Goal: Information Seeking & Learning: Learn about a topic

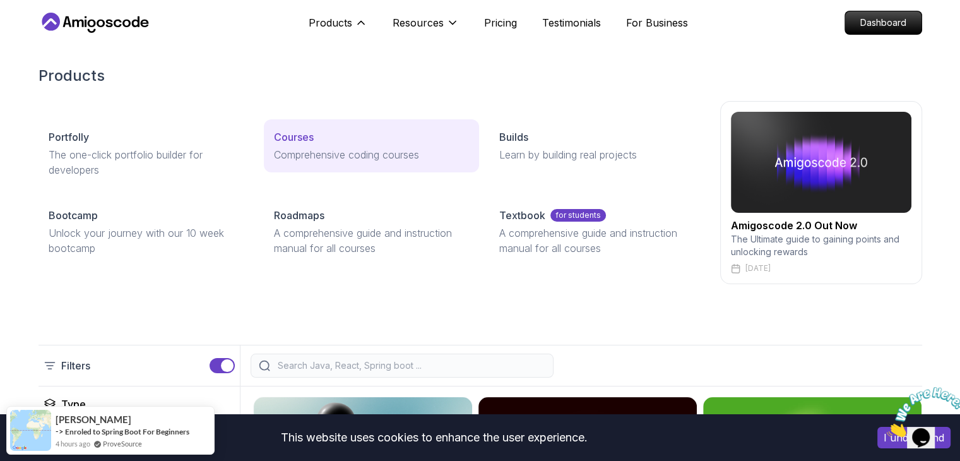
click at [311, 150] on p "Comprehensive coding courses" at bounding box center [371, 154] width 195 height 15
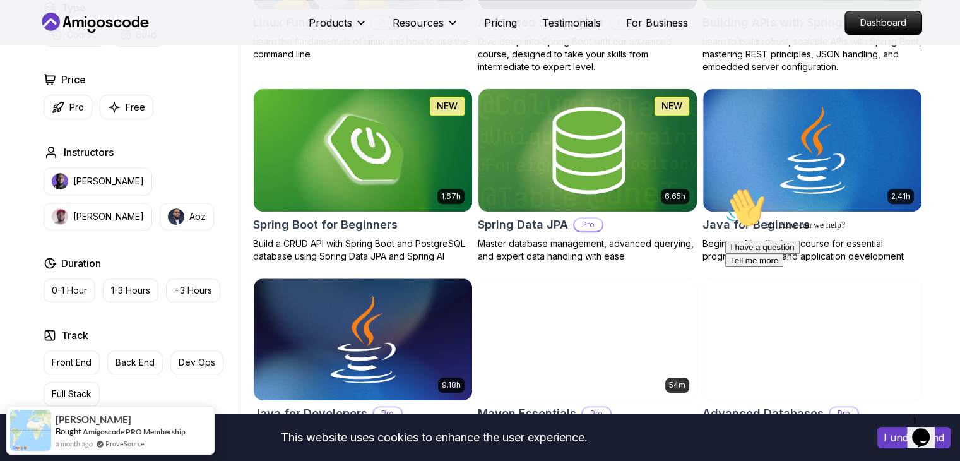
scroll to position [508, 0]
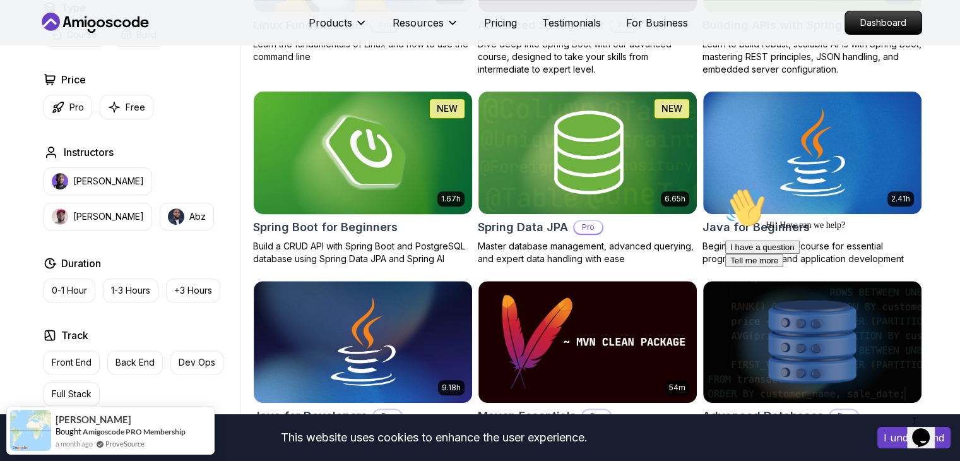
click at [370, 227] on h2 "Spring Boot for Beginners" at bounding box center [325, 227] width 145 height 18
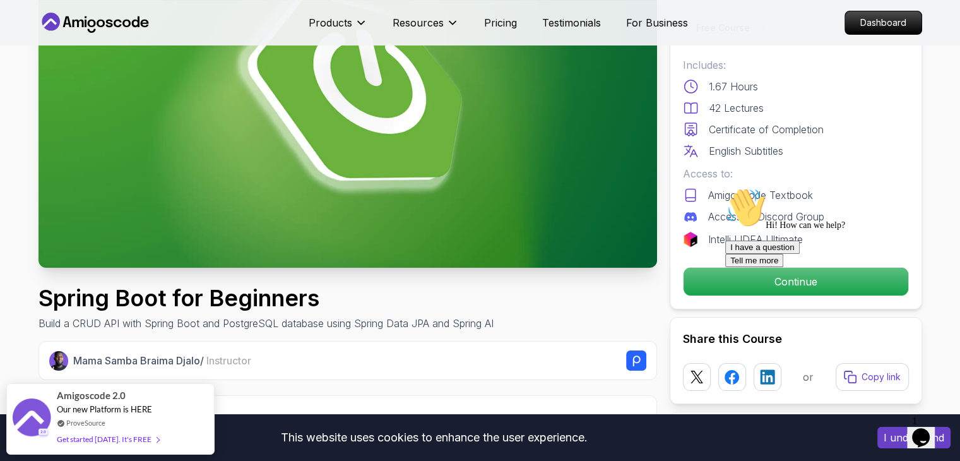
scroll to position [158, 0]
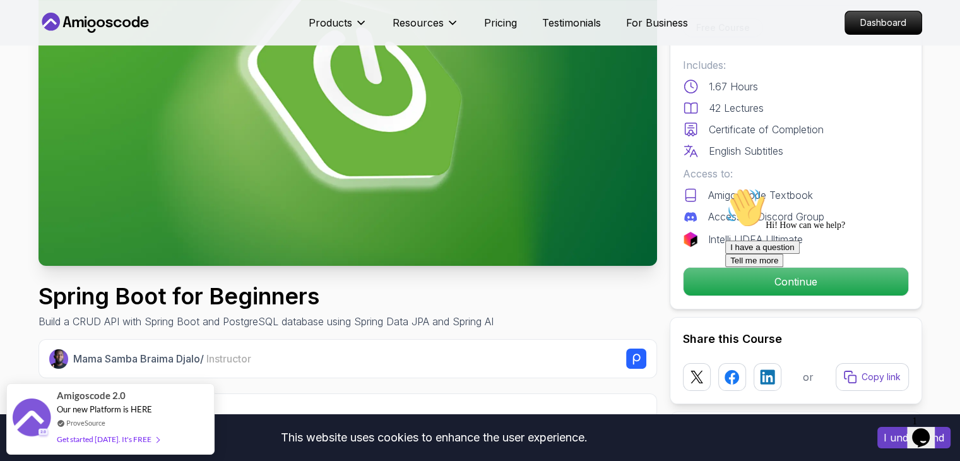
click at [806, 188] on div at bounding box center [838, 188] width 227 height 0
click at [778, 188] on div at bounding box center [838, 188] width 227 height 0
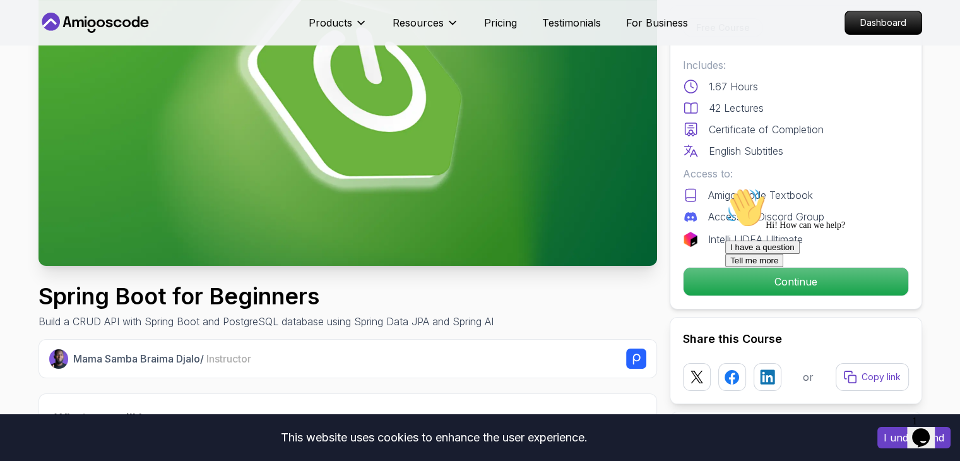
click at [773, 188] on div at bounding box center [838, 188] width 227 height 0
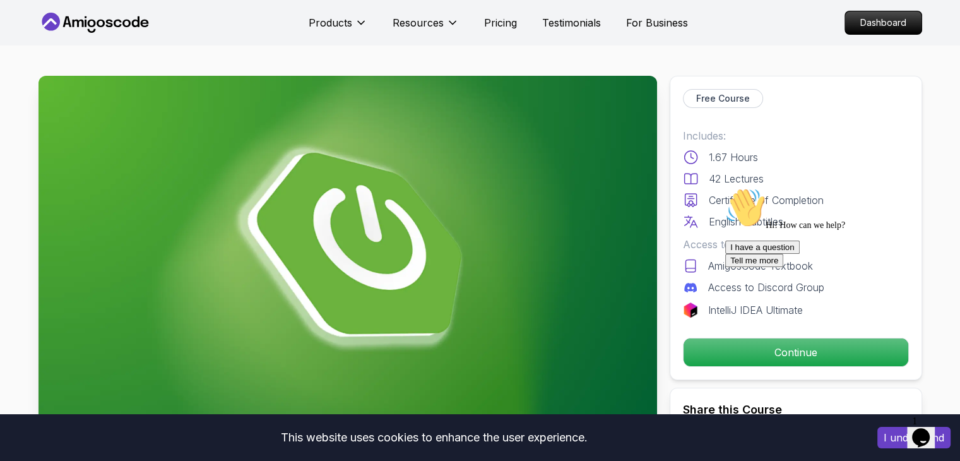
click at [729, 98] on p "Free Course" at bounding box center [723, 98] width 54 height 13
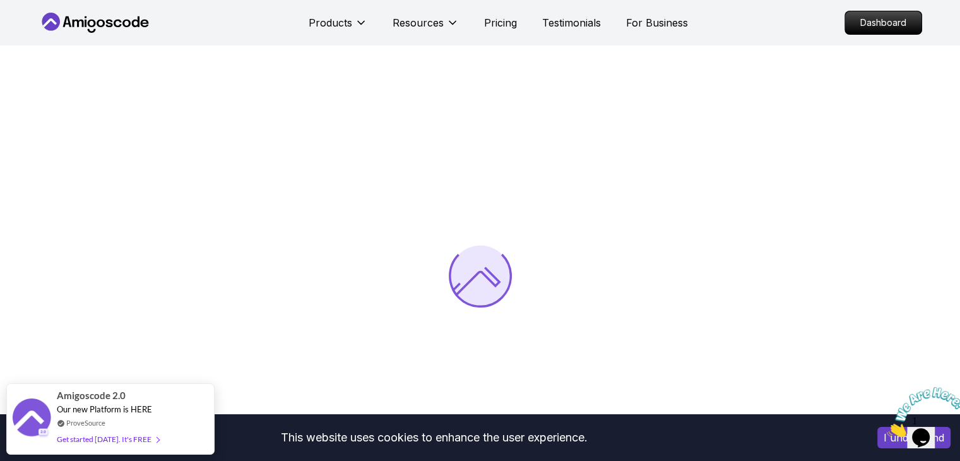
click at [887, 428] on icon "Close" at bounding box center [887, 433] width 0 height 11
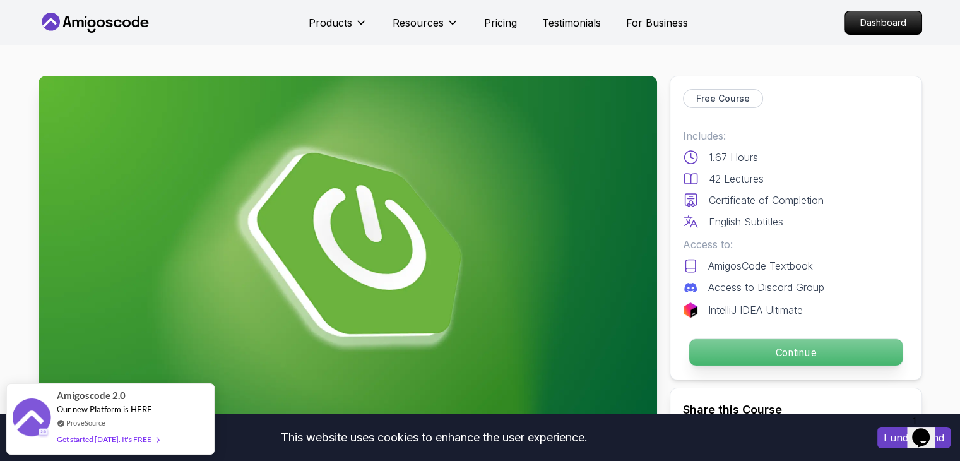
click at [739, 349] on p "Continue" at bounding box center [795, 352] width 213 height 27
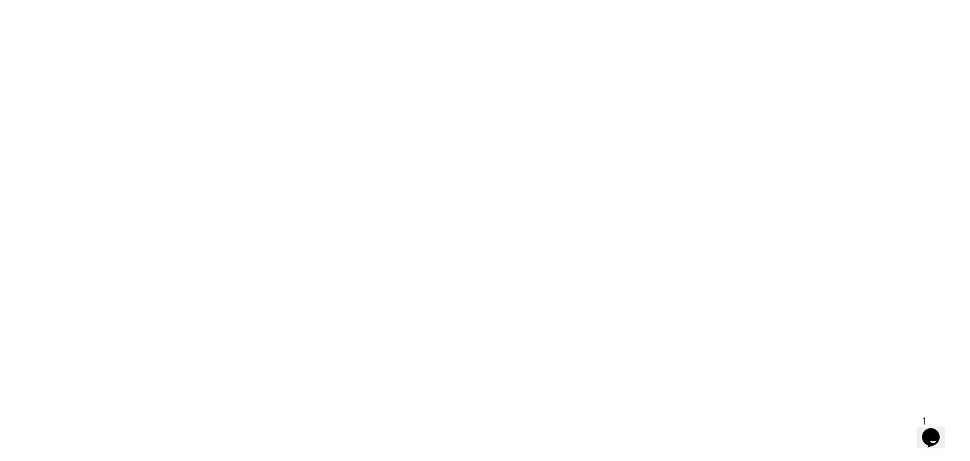
click at [791, 0] on html at bounding box center [485, 0] width 970 height 0
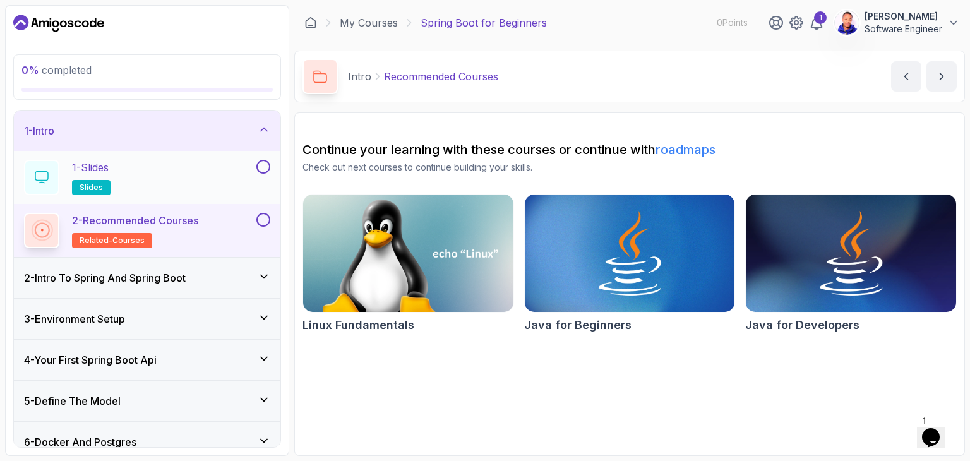
click at [95, 168] on p "1 - Slides" at bounding box center [90, 167] width 37 height 15
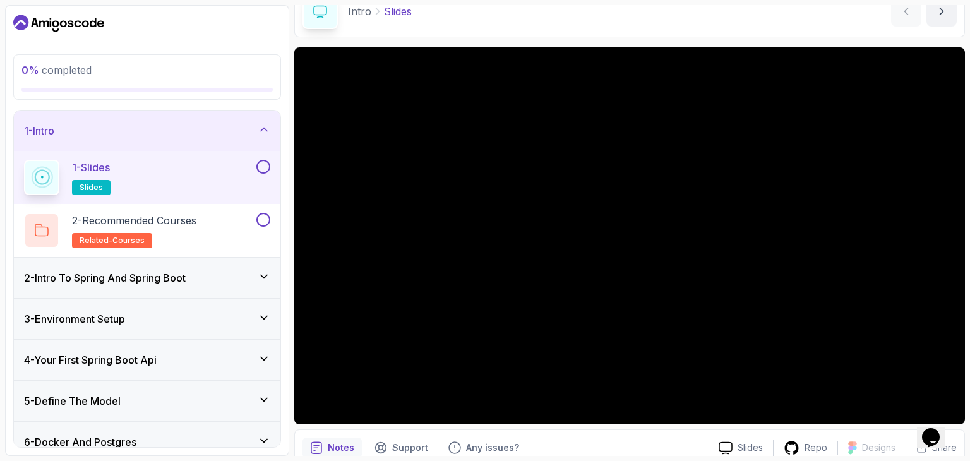
scroll to position [121, 0]
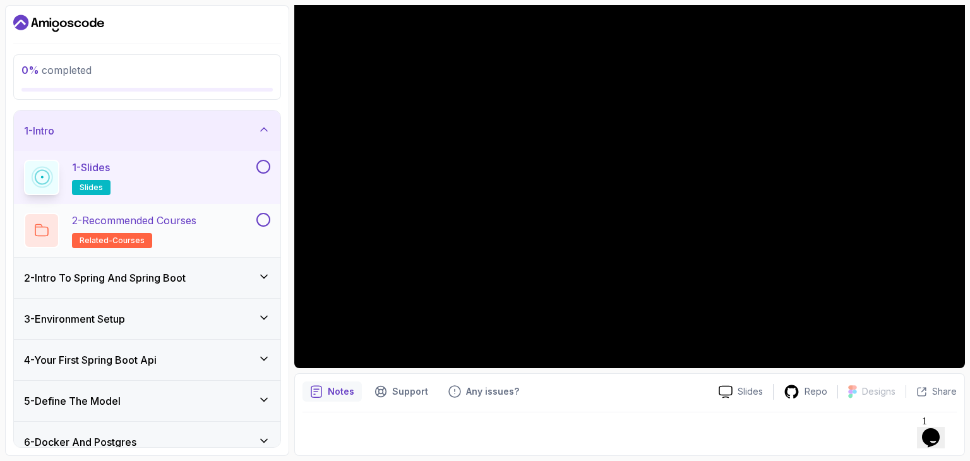
click at [128, 220] on p "2 - Recommended Courses" at bounding box center [134, 220] width 124 height 15
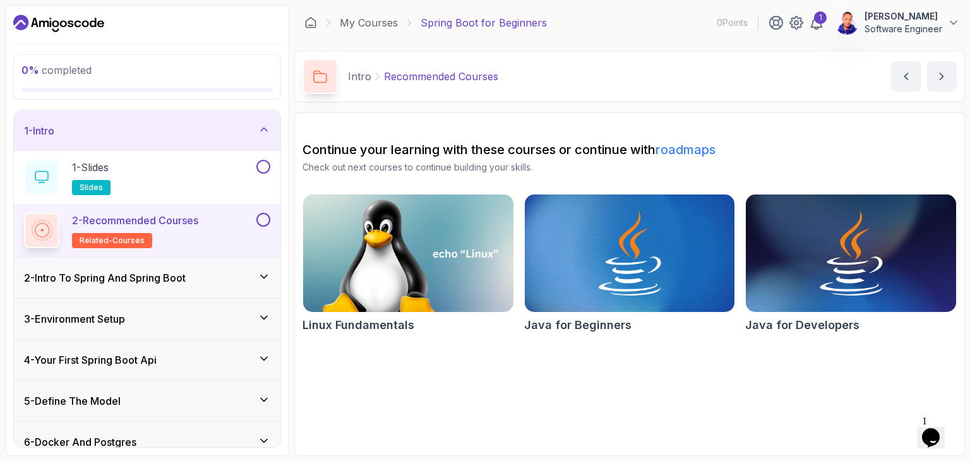
click at [122, 275] on h3 "2 - Intro To Spring And Spring Boot" at bounding box center [105, 277] width 162 height 15
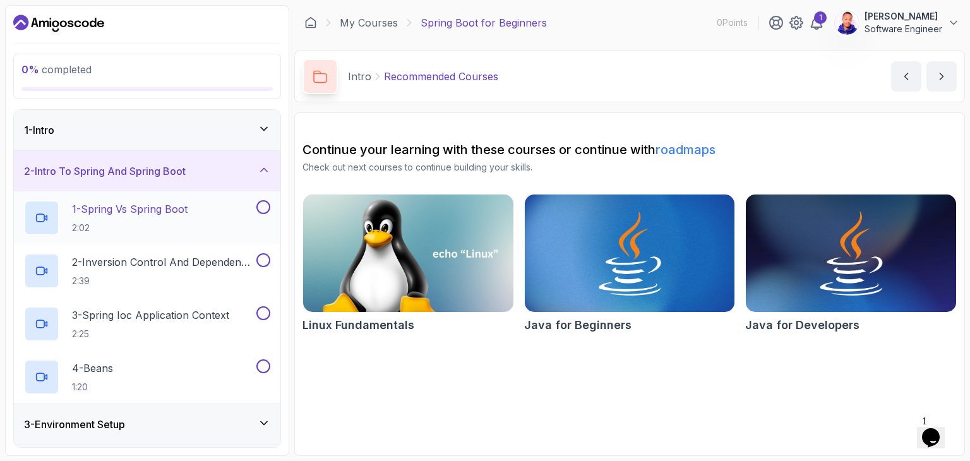
click at [140, 206] on p "1 - Spring Vs Spring Boot" at bounding box center [130, 208] width 116 height 15
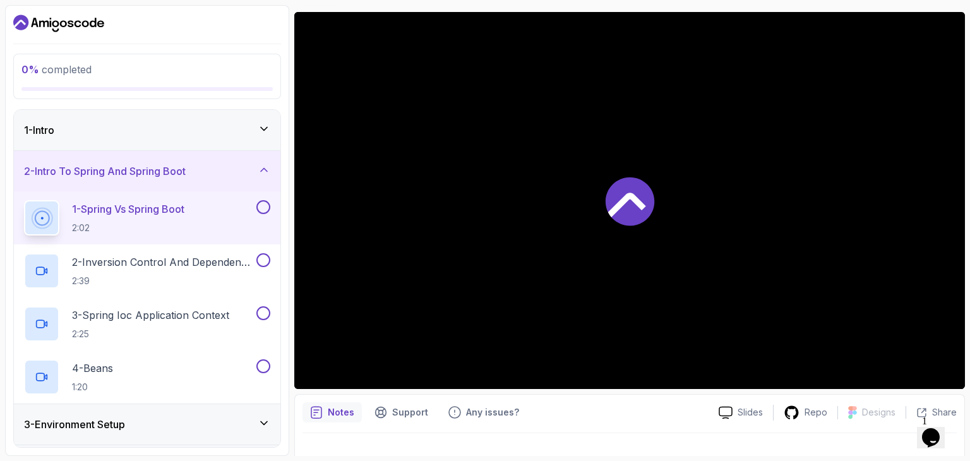
scroll to position [101, 0]
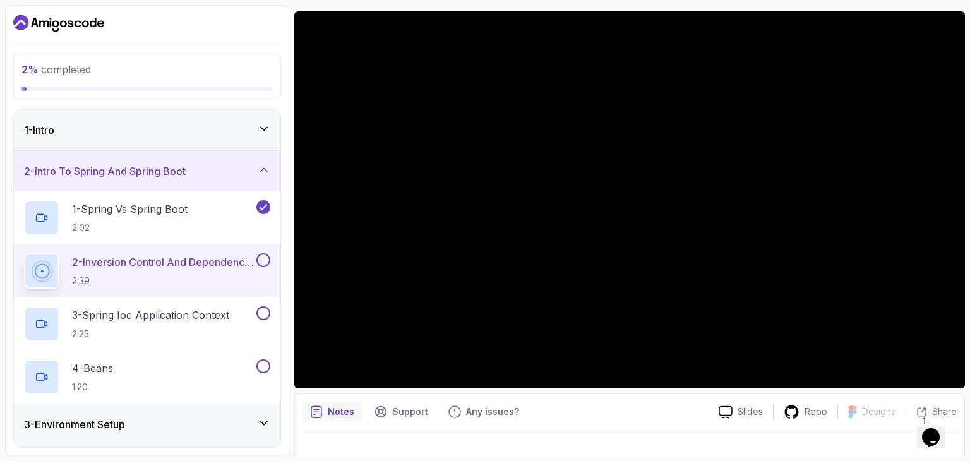
click at [262, 124] on icon at bounding box center [264, 128] width 13 height 13
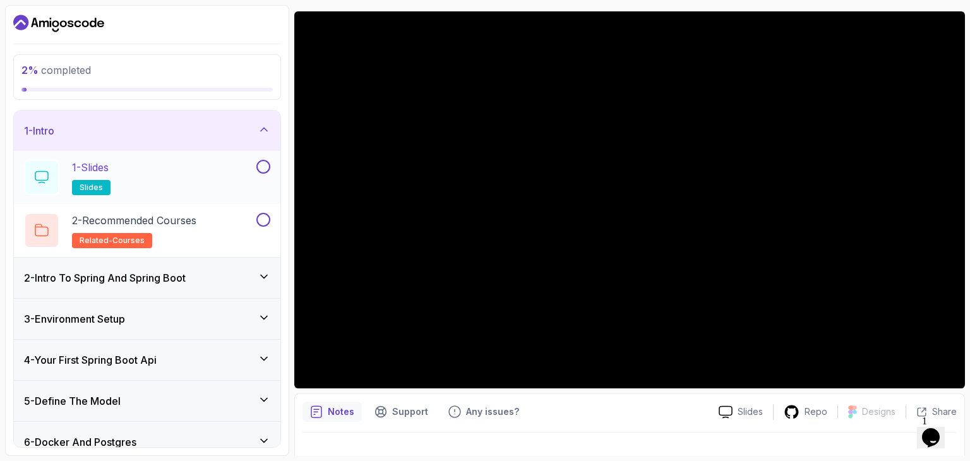
click at [191, 164] on div "1 - Slides slides" at bounding box center [139, 177] width 230 height 35
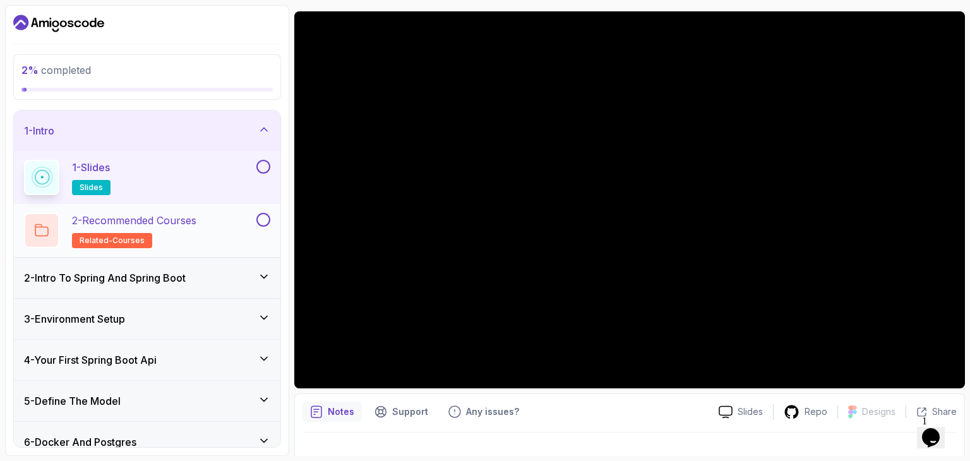
click at [171, 224] on p "2 - Recommended Courses" at bounding box center [134, 220] width 124 height 15
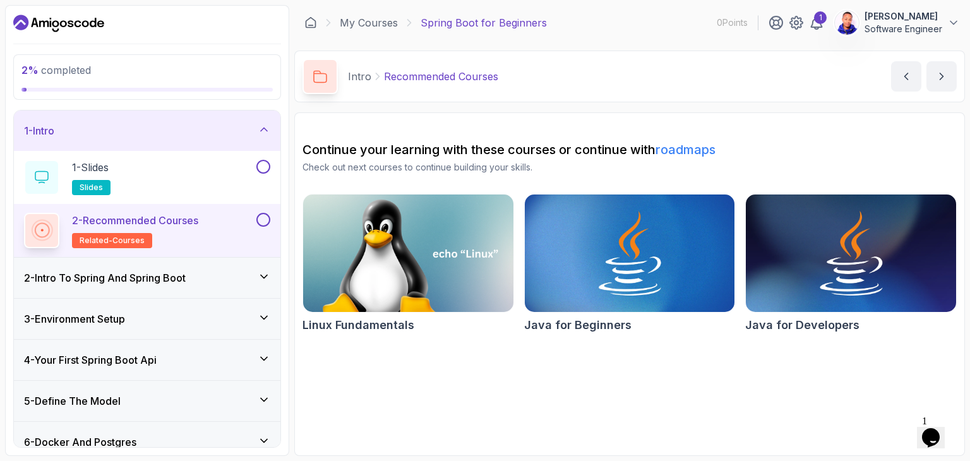
click at [143, 273] on h3 "2 - Intro To Spring And Spring Boot" at bounding box center [105, 277] width 162 height 15
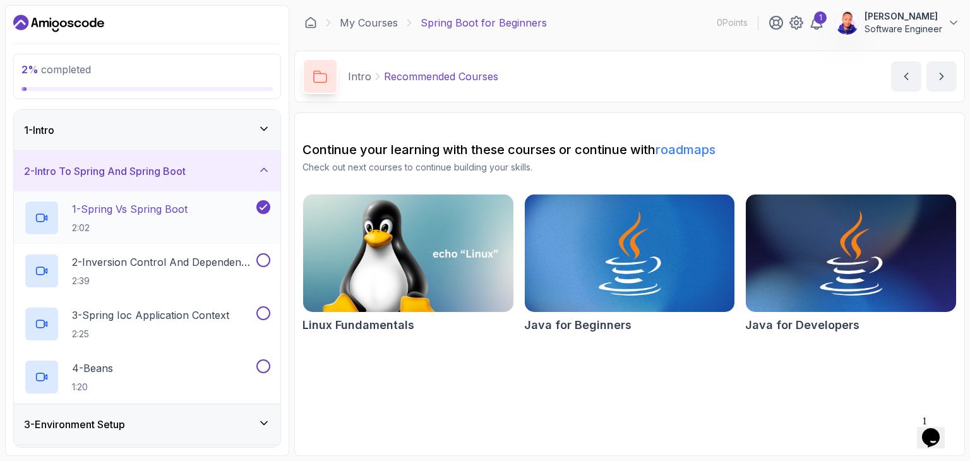
click at [135, 229] on p "2:02" at bounding box center [130, 228] width 116 height 13
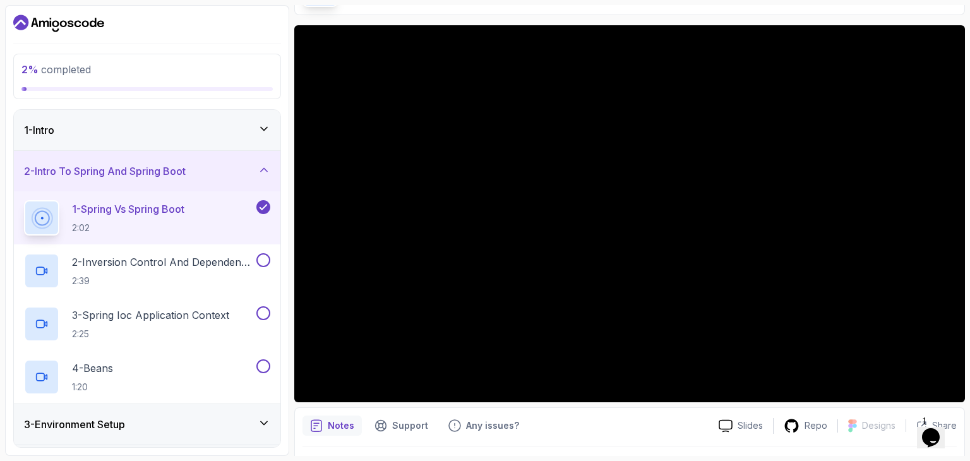
scroll to position [88, 0]
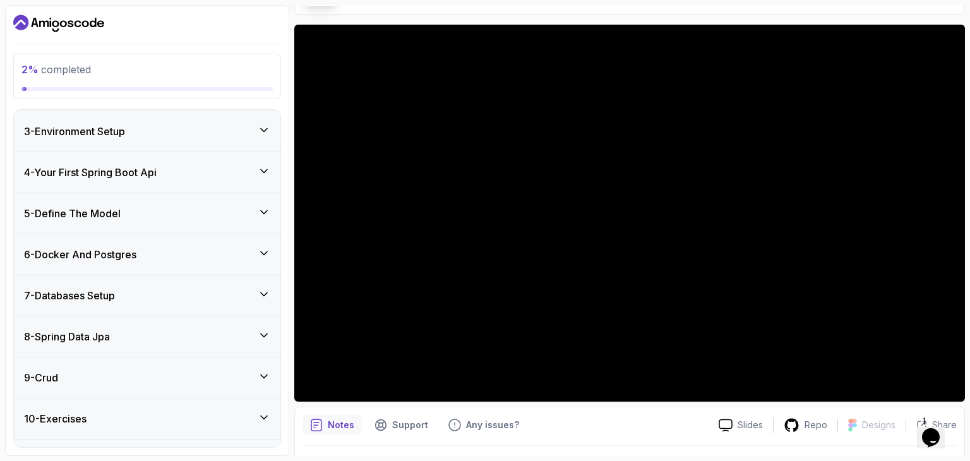
scroll to position [295, 0]
